Goal: Transaction & Acquisition: Purchase product/service

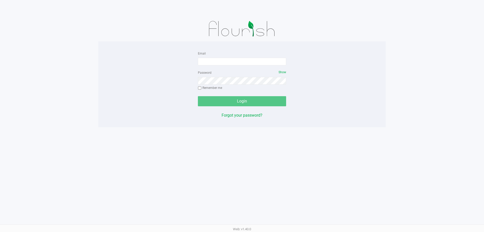
click at [260, 56] on div "Email" at bounding box center [242, 57] width 88 height 15
click at [260, 63] on input "Email" at bounding box center [242, 62] width 88 height 8
type input "[EMAIL_ADDRESS][DOMAIN_NAME]"
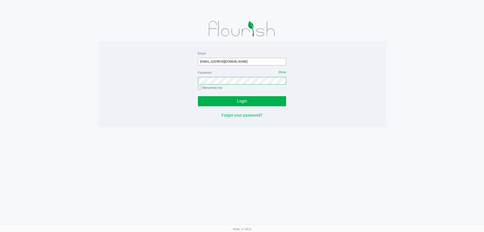
click at [198, 96] on button "Login" at bounding box center [242, 101] width 88 height 10
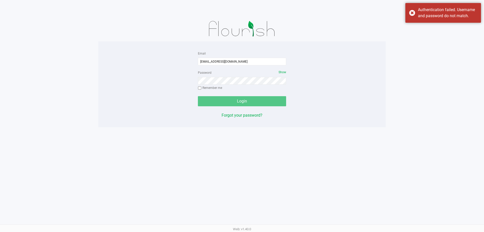
drag, startPoint x: 417, startPoint y: 17, endPoint x: 367, endPoint y: 45, distance: 57.2
click at [416, 17] on div "Authentication failed. Username and password do not match." at bounding box center [443, 13] width 76 height 20
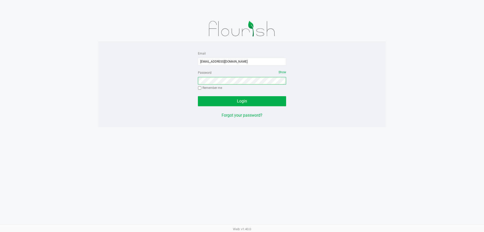
click at [198, 96] on button "Login" at bounding box center [242, 101] width 88 height 10
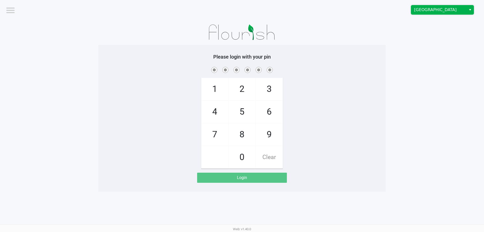
click at [432, 9] on span "[GEOGRAPHIC_DATA]" at bounding box center [438, 10] width 49 height 6
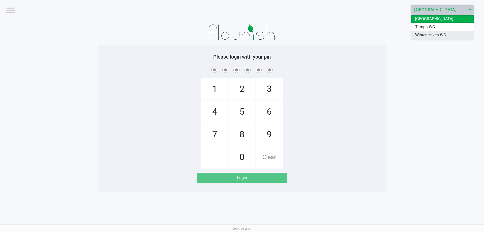
click at [430, 37] on span "Winter Haven WC" at bounding box center [430, 35] width 31 height 6
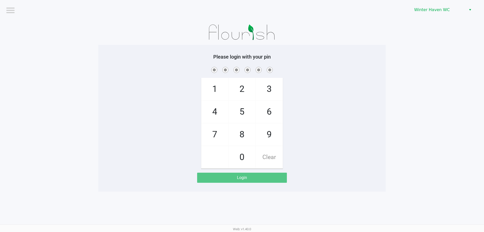
click at [362, 73] on span at bounding box center [242, 70] width 280 height 8
checkbox input "true"
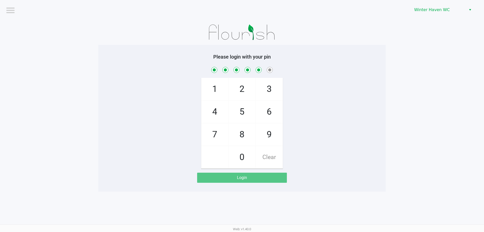
checkbox input "true"
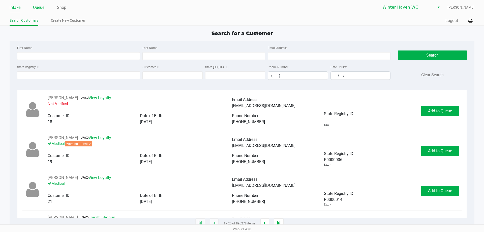
click at [39, 10] on link "Queue" at bounding box center [38, 7] width 11 height 7
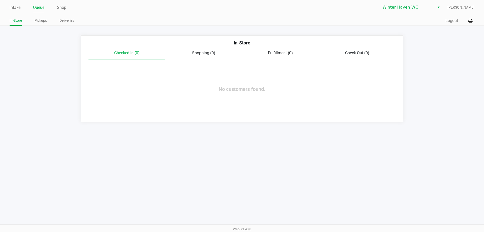
click at [43, 22] on link "Pickups" at bounding box center [41, 20] width 12 height 6
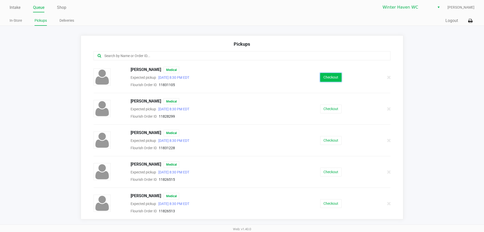
click at [336, 78] on button "Checkout" at bounding box center [330, 77] width 21 height 9
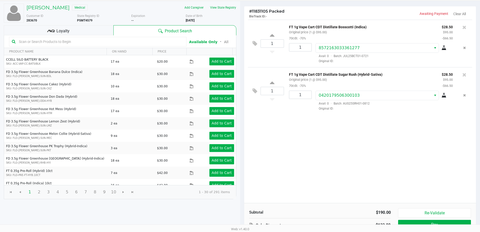
scroll to position [52, 0]
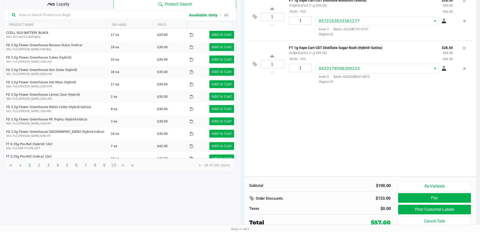
click at [328, 122] on div "1 FT 1g Vape Cart CDT Distillate Bosscotti (Indica) Original price (1 @ $95.00)…" at bounding box center [360, 84] width 232 height 183
click at [399, 210] on button "Print Customer Labels" at bounding box center [434, 209] width 73 height 10
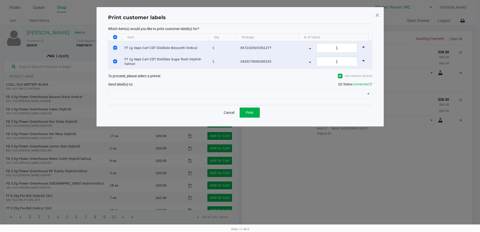
scroll to position [0, 0]
drag, startPoint x: 250, startPoint y: 114, endPoint x: 258, endPoint y: 142, distance: 29.0
click at [258, 142] on ngb-modal-window "Print customer labels Which item(s) would you like to print customer label(s) f…" at bounding box center [242, 116] width 484 height 232
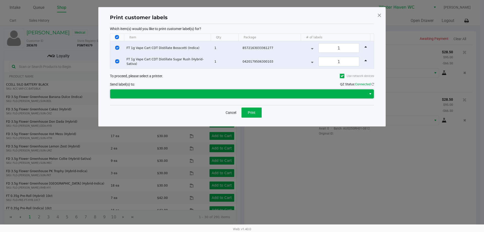
click at [258, 95] on span at bounding box center [238, 94] width 250 height 6
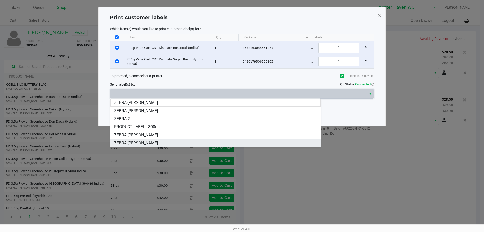
click at [154, 140] on li "ZEBRA-[PERSON_NAME]" at bounding box center [215, 143] width 211 height 8
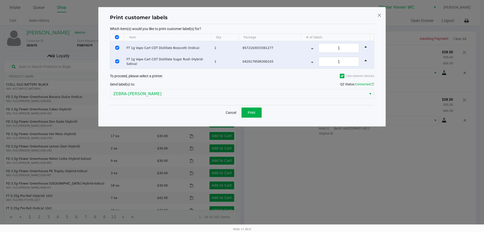
click at [160, 119] on div "Print customer labels Which item(s) would you like to print customer label(s) f…" at bounding box center [242, 66] width 267 height 109
click at [247, 110] on button "Print" at bounding box center [251, 112] width 20 height 10
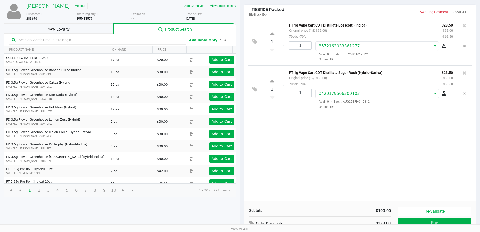
scroll to position [52, 0]
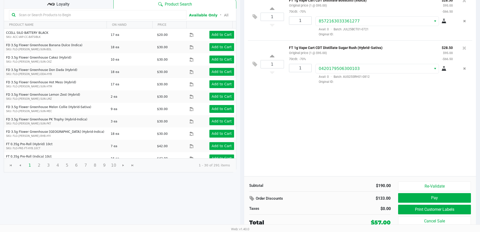
click at [344, 106] on div "1 FT 1g Vape Cart CDT Distillate Bosscotti (Indica) Original price (1 @ $95.00)…" at bounding box center [360, 84] width 232 height 183
click at [419, 198] on button "Pay" at bounding box center [434, 198] width 73 height 10
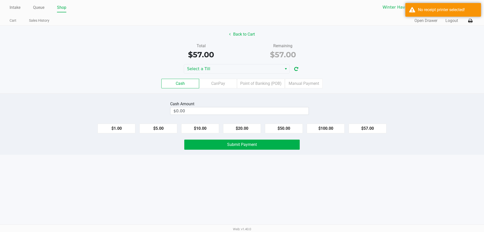
click at [236, 74] on div "Cash CanPay Point of Banking (POB) Manual Payment" at bounding box center [242, 84] width 492 height 20
click at [236, 70] on span "Select a Till" at bounding box center [233, 69] width 92 height 6
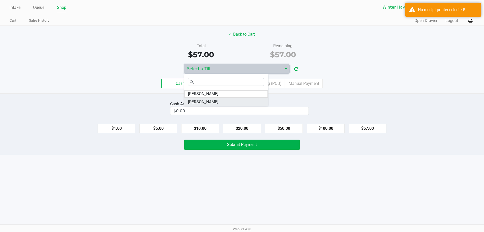
click at [207, 103] on li "[PERSON_NAME]" at bounding box center [226, 102] width 84 height 8
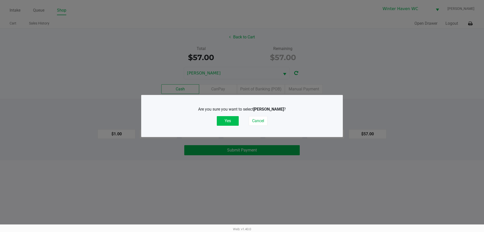
click at [222, 122] on button "Yes" at bounding box center [228, 121] width 22 height 10
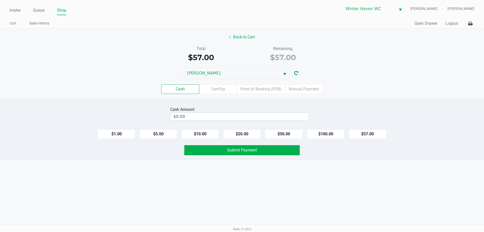
click at [211, 104] on div "Cash Amount $0.00 $1.00 $5.00 $10.00 $20.00 $50.00 $100.00 $57.00 Submit Payment" at bounding box center [242, 129] width 484 height 61
click at [226, 119] on input "0" at bounding box center [239, 116] width 138 height 7
type input "$70.00"
click at [278, 173] on div "Intake Queue Shop Winter Haven [PERSON_NAME] [PERSON_NAME] Cart Sales History Q…" at bounding box center [242, 116] width 484 height 232
click at [286, 147] on button "Submit Payment" at bounding box center [241, 150] width 115 height 10
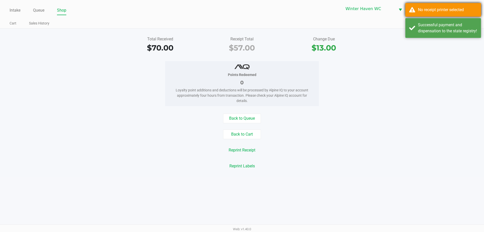
drag, startPoint x: 463, startPoint y: 35, endPoint x: 451, endPoint y: 7, distance: 30.4
click at [463, 34] on div "Successful payment and dispensation to the state registry!" at bounding box center [447, 28] width 59 height 12
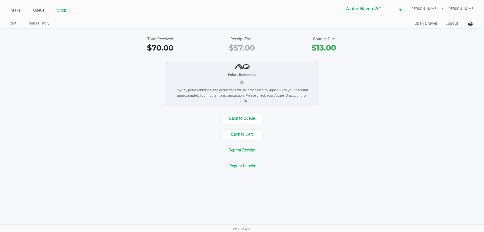
click at [451, 7] on div "No receipt printer selected" at bounding box center [447, 10] width 59 height 6
click at [460, 51] on div "Total Received $70.00 Receipt Total $57.00 Change Due $13.00" at bounding box center [242, 44] width 492 height 17
click at [467, 24] on button at bounding box center [470, 23] width 8 height 9
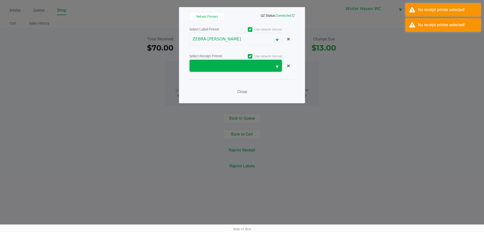
click at [207, 66] on span at bounding box center [231, 66] width 77 height 6
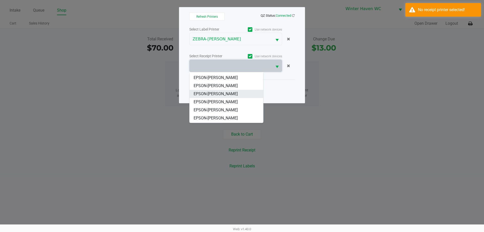
scroll to position [22, 0]
click at [218, 121] on span "EPSON-[PERSON_NAME]" at bounding box center [216, 118] width 44 height 6
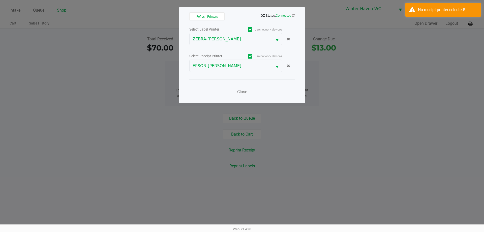
click at [203, 97] on div "Close" at bounding box center [241, 88] width 105 height 18
click at [241, 94] on span "Close" at bounding box center [242, 91] width 10 height 5
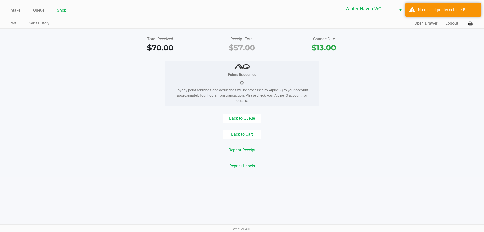
drag, startPoint x: 279, startPoint y: 128, endPoint x: 269, endPoint y: 137, distance: 13.2
click at [251, 150] on button "Reprint Receipt" at bounding box center [241, 150] width 33 height 10
drag, startPoint x: 324, startPoint y: 130, endPoint x: 385, endPoint y: 52, distance: 98.4
click at [328, 126] on div "Back to Queue Back to Cart Reprint Receipt Reprint Labels" at bounding box center [242, 141] width 492 height 57
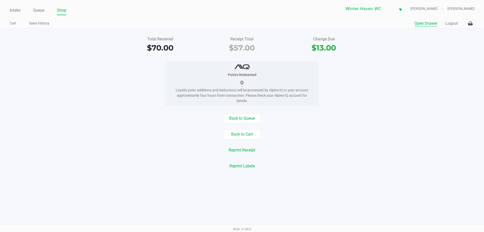
click at [420, 21] on button "Open Drawer" at bounding box center [425, 23] width 23 height 6
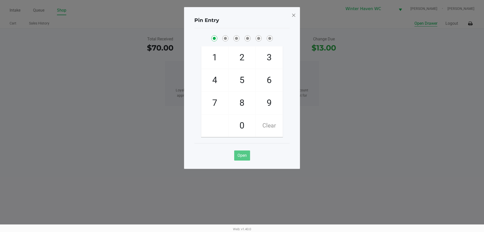
checkbox input "true"
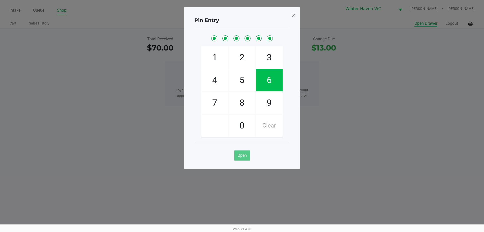
checkbox input "true"
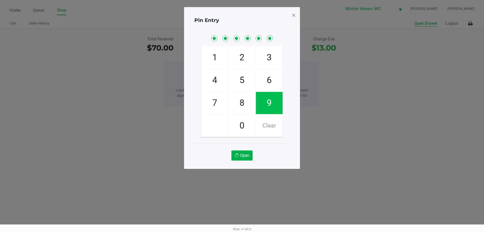
click at [414, 20] on button "Open Drawer" at bounding box center [425, 23] width 23 height 6
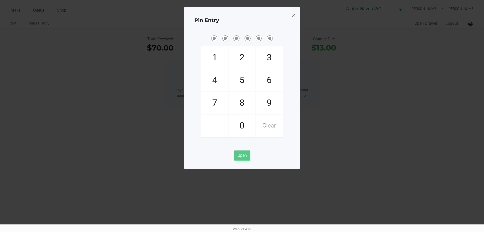
click at [299, 16] on div "Pin Entry 1 4 7 2 5 8 0 3 6 9 Clear Open" at bounding box center [242, 88] width 116 height 162
click at [293, 15] on span at bounding box center [293, 15] width 5 height 8
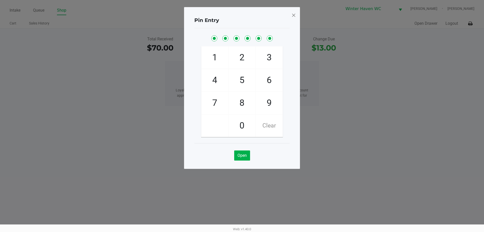
click at [293, 15] on span at bounding box center [293, 15] width 5 height 8
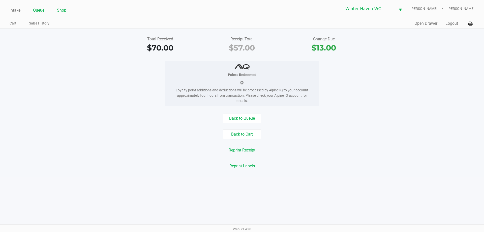
click at [39, 12] on link "Queue" at bounding box center [38, 10] width 11 height 7
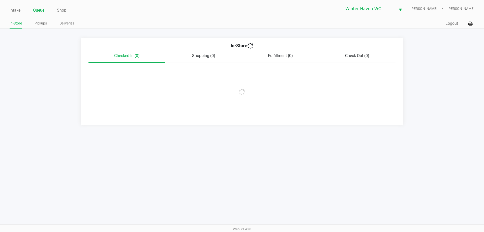
click at [44, 22] on link "Pickups" at bounding box center [41, 23] width 12 height 6
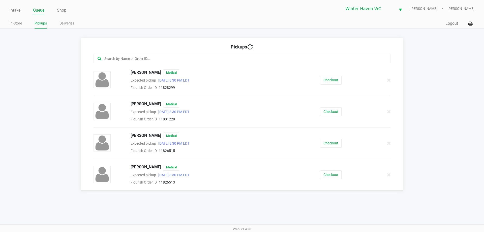
click at [45, 56] on app-pickups "Pickups [PERSON_NAME] Medical Expected pickup [DATE] 8:30 PM EDT Flourish Order…" at bounding box center [242, 114] width 484 height 152
click at [389, 80] on icon at bounding box center [389, 80] width 4 height 4
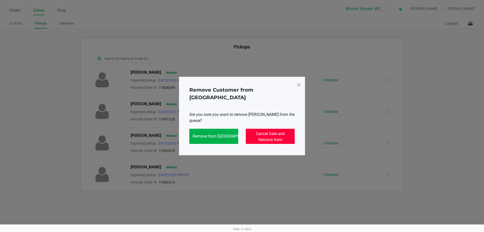
click at [287, 130] on button "Cancel Sale and Remove from [GEOGRAPHIC_DATA]" at bounding box center [270, 136] width 49 height 15
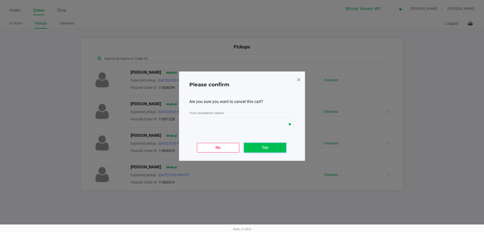
click at [262, 145] on button "Yes" at bounding box center [265, 148] width 42 height 10
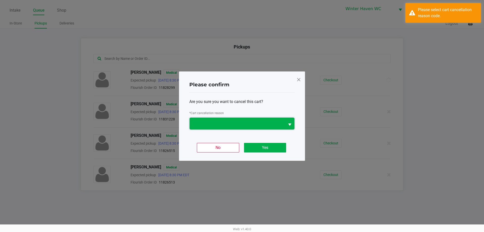
click at [254, 125] on span at bounding box center [237, 123] width 89 height 6
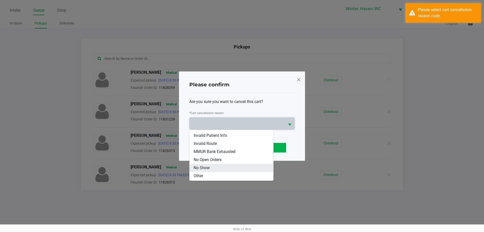
scroll to position [30, 0]
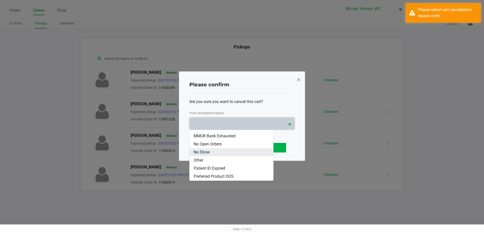
click at [216, 152] on li "No Show" at bounding box center [232, 152] width 84 height 8
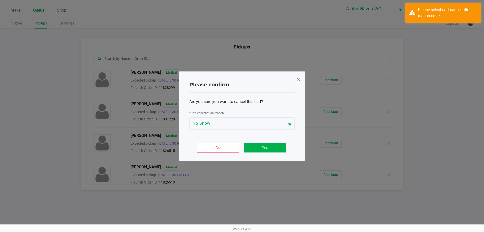
drag, startPoint x: 288, startPoint y: 147, endPoint x: 273, endPoint y: 149, distance: 14.4
click at [287, 147] on div "No Yes" at bounding box center [241, 146] width 105 height 20
click at [273, 149] on button "Yes" at bounding box center [265, 148] width 42 height 10
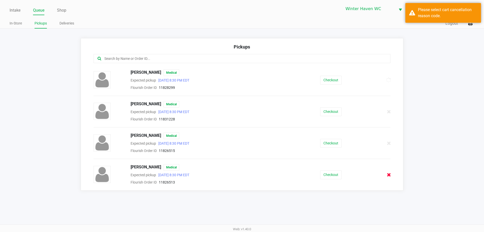
click at [390, 174] on icon at bounding box center [389, 175] width 4 height 4
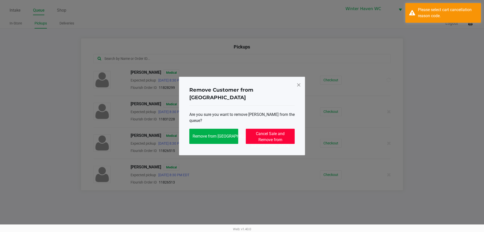
click at [278, 131] on span "Cancel Sale and Remove from [GEOGRAPHIC_DATA]" at bounding box center [270, 139] width 38 height 17
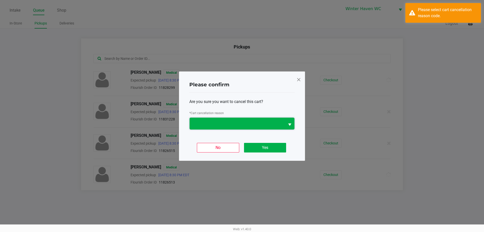
click at [269, 126] on span at bounding box center [237, 123] width 89 height 6
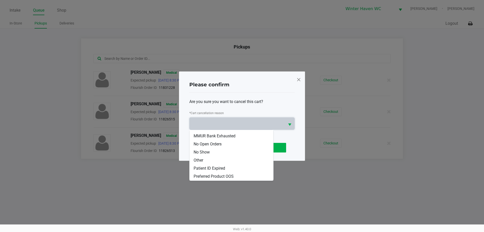
click at [210, 152] on li "No Show" at bounding box center [232, 152] width 84 height 8
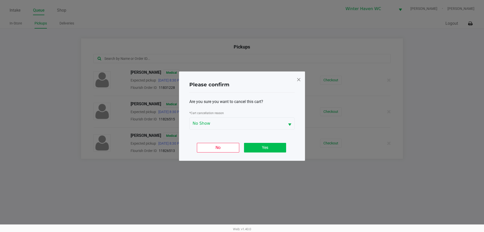
drag, startPoint x: 264, startPoint y: 141, endPoint x: 266, endPoint y: 144, distance: 3.9
click at [264, 141] on div "No Yes" at bounding box center [241, 146] width 105 height 20
click at [266, 144] on button "Yes" at bounding box center [265, 148] width 42 height 10
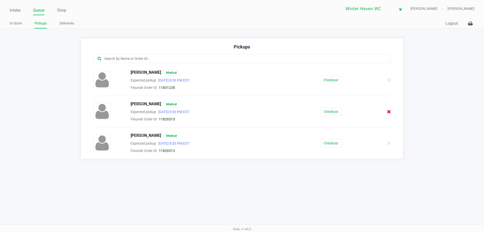
click at [390, 110] on icon at bounding box center [389, 112] width 4 height 4
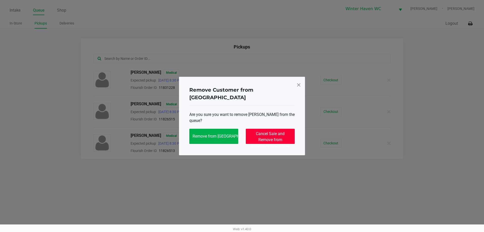
click at [265, 131] on span "Cancel Sale and Remove from [GEOGRAPHIC_DATA]" at bounding box center [270, 139] width 38 height 17
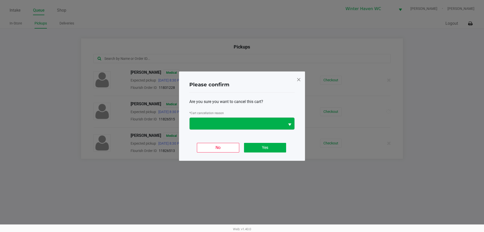
click at [251, 116] on div "* Cart cancellation reason" at bounding box center [241, 114] width 105 height 8
click at [244, 129] on span at bounding box center [237, 123] width 95 height 12
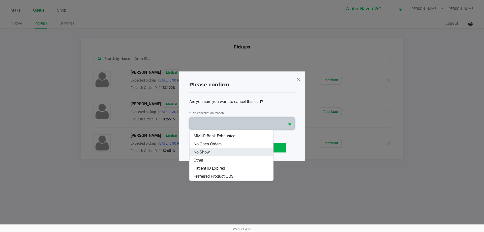
click at [213, 153] on li "No Show" at bounding box center [232, 152] width 84 height 8
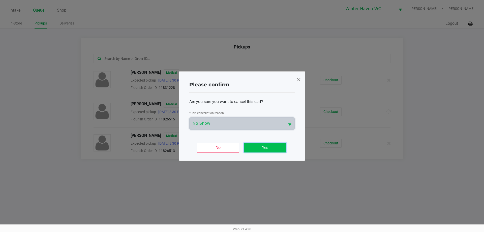
click at [255, 146] on button "Yes" at bounding box center [265, 148] width 42 height 10
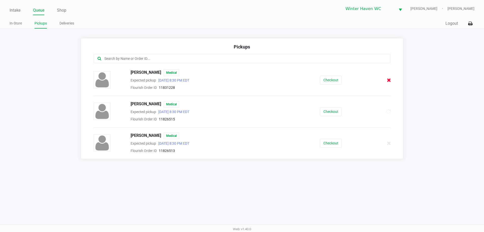
click at [390, 81] on icon at bounding box center [389, 80] width 4 height 4
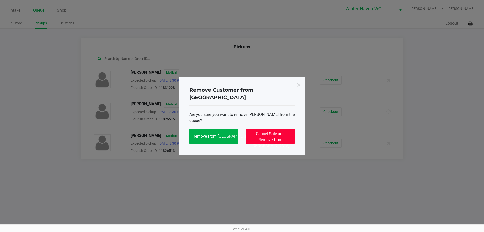
click at [258, 132] on span "Cancel Sale and Remove from [GEOGRAPHIC_DATA]" at bounding box center [270, 139] width 38 height 17
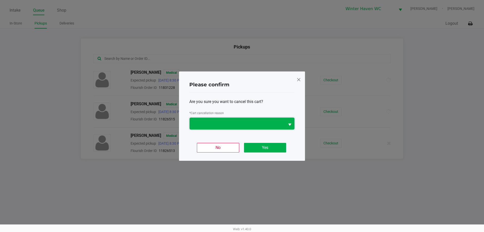
click at [254, 128] on span at bounding box center [237, 123] width 95 height 12
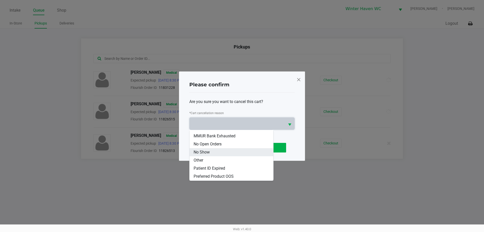
click at [218, 155] on li "No Show" at bounding box center [232, 152] width 84 height 8
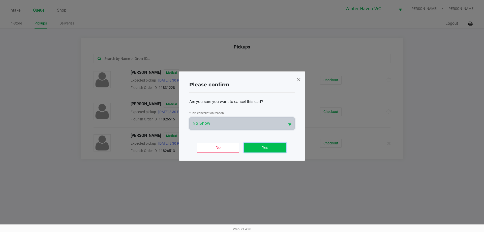
click at [253, 147] on button "Yes" at bounding box center [265, 148] width 42 height 10
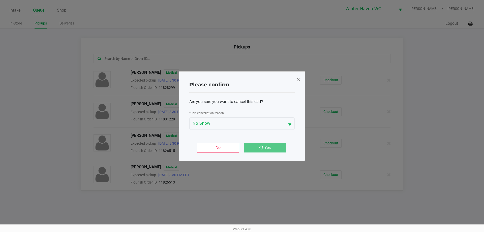
click at [297, 189] on ngb-modal-window "Please confirm Are you sure you want to cancel this cart? * Cart cancellation r…" at bounding box center [242, 116] width 484 height 232
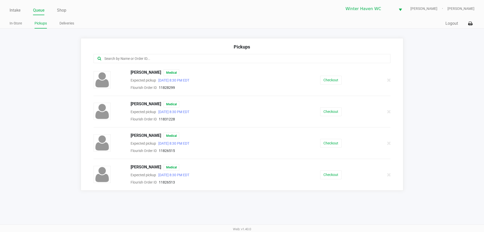
click at [40, 10] on link "Queue" at bounding box center [38, 10] width 11 height 7
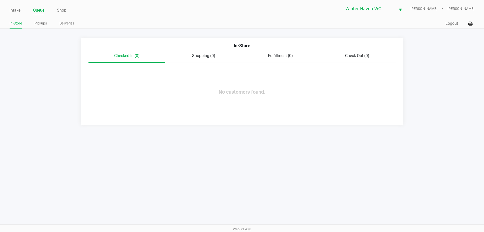
click at [40, 19] on div "Intake Queue Shop Winter Haven [PERSON_NAME] [PERSON_NAME] In-Store Pickups Del…" at bounding box center [242, 14] width 484 height 28
click at [40, 26] on link "Pickups" at bounding box center [41, 23] width 12 height 6
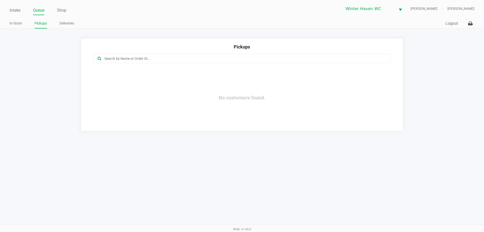
click at [35, 11] on link "Queue" at bounding box center [38, 10] width 11 height 7
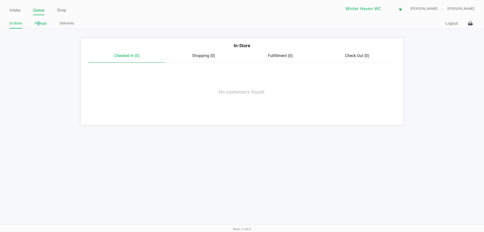
click at [39, 23] on link "Pickups" at bounding box center [41, 23] width 12 height 6
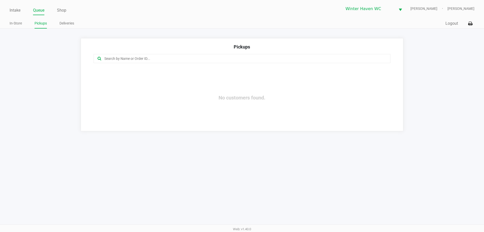
click at [39, 10] on link "Queue" at bounding box center [38, 10] width 11 height 7
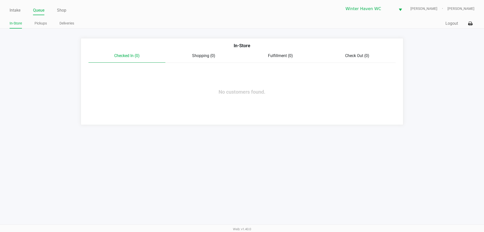
click at [32, 87] on app-queue-list "In-Store Checked In (0) Shopping (0) Fulfillment (0) Check Out (0) No customers…" at bounding box center [242, 81] width 484 height 87
click at [57, 9] on link "Shop" at bounding box center [61, 10] width 9 height 7
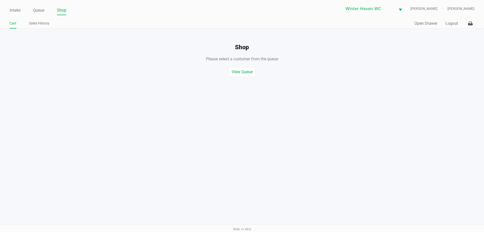
click at [417, 20] on div "Quick Sale Open Drawer Logout" at bounding box center [358, 23] width 232 height 9
click at [417, 22] on button "Open Drawer" at bounding box center [425, 23] width 23 height 6
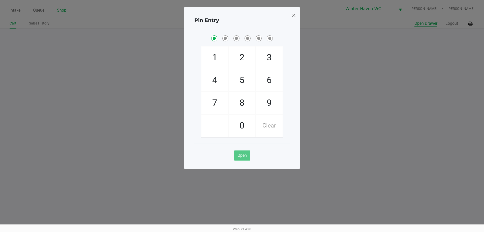
checkbox input "true"
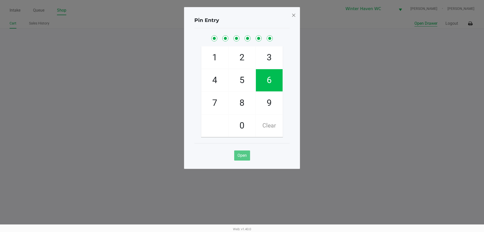
checkbox input "true"
click at [414, 20] on button "Open Drawer" at bounding box center [425, 23] width 23 height 6
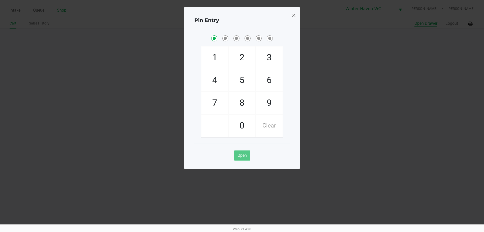
checkbox input "true"
click at [293, 19] on div at bounding box center [293, 15] width 5 height 9
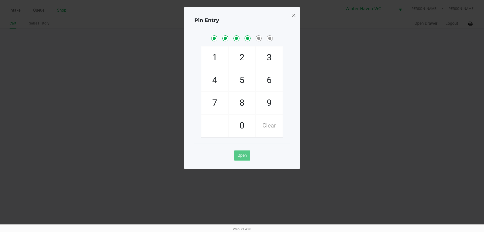
click at [292, 16] on span at bounding box center [293, 15] width 5 height 8
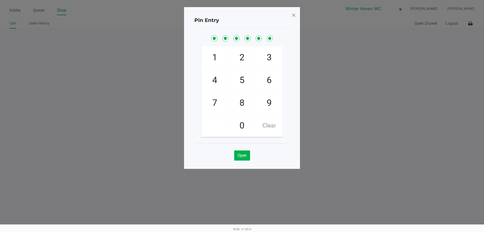
click at [293, 17] on span at bounding box center [293, 15] width 5 height 8
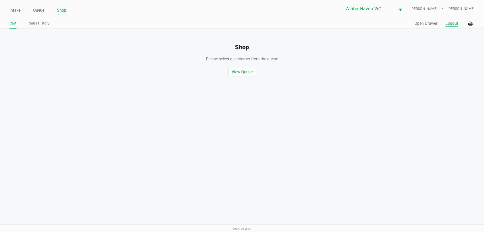
click at [457, 22] on button "Logout" at bounding box center [451, 23] width 13 height 6
click at [449, 55] on div "Please select a customer from the queue , or start a quick sale" at bounding box center [242, 56] width 492 height 11
